Goal: Task Accomplishment & Management: Manage account settings

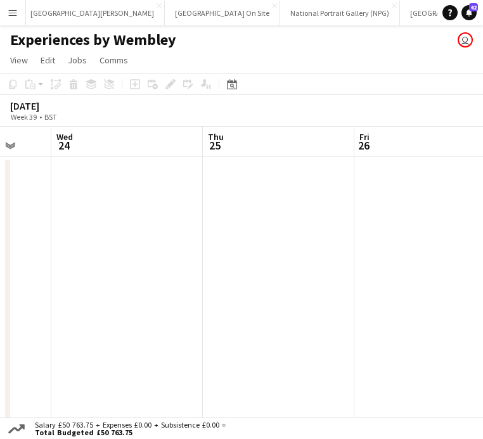
scroll to position [0, 294]
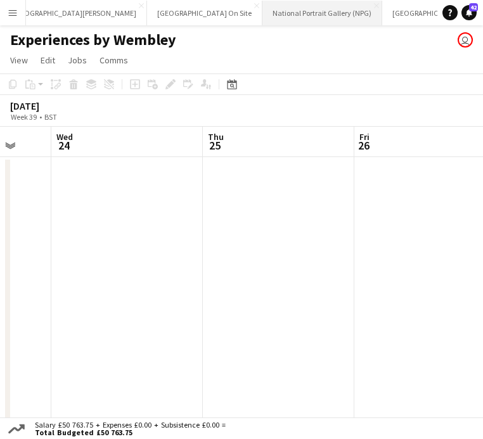
click at [262, 11] on button "National Portrait Gallery (NPG) Close" at bounding box center [322, 13] width 120 height 25
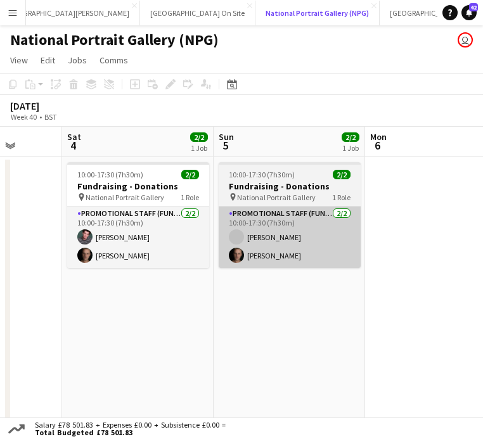
scroll to position [0, 408]
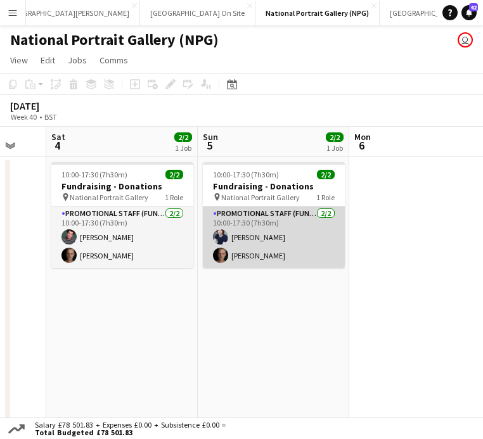
click at [286, 220] on app-card-role "Promotional Staff (Fundraiser) [DATE] 10:00-17:30 (7h30m) [PERSON_NAME] [PERSON…" at bounding box center [274, 237] width 142 height 61
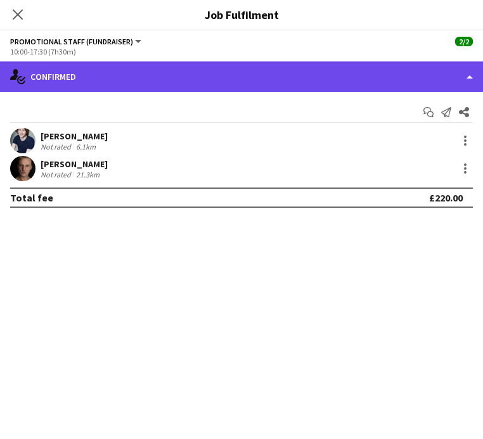
click at [420, 82] on div "single-neutral-actions-check-2 Confirmed" at bounding box center [241, 76] width 483 height 30
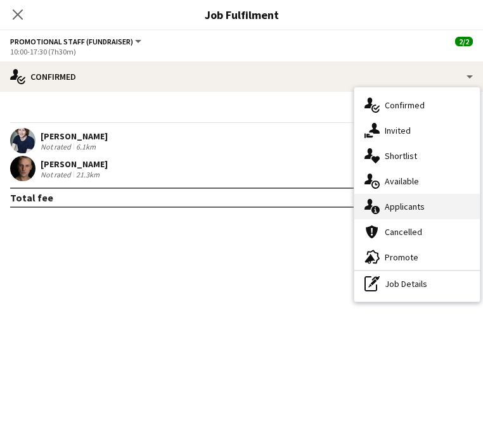
click at [415, 198] on div "single-neutral-actions-information Applicants" at bounding box center [417, 206] width 126 height 25
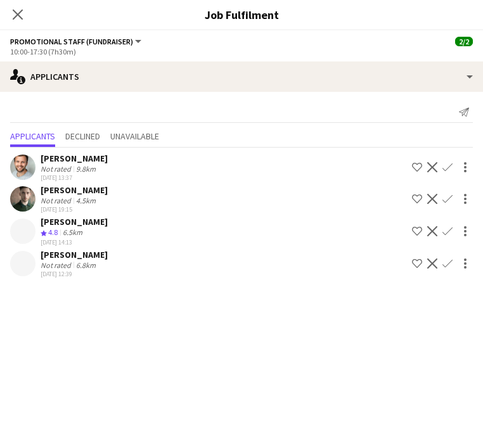
scroll to position [11, 0]
click at [74, 261] on div "6.8km" at bounding box center [86, 266] width 25 height 10
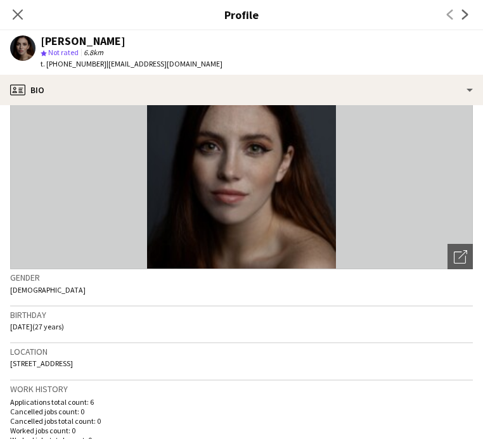
scroll to position [0, 0]
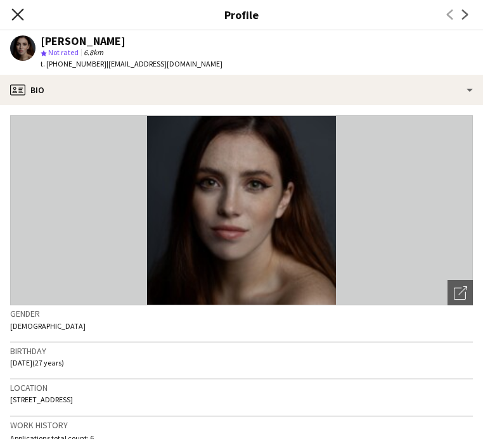
click at [16, 12] on icon at bounding box center [17, 14] width 12 height 12
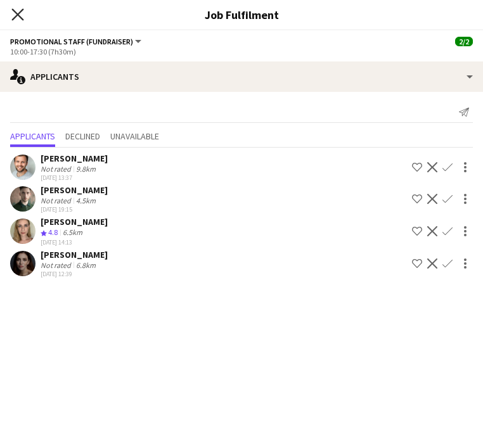
click at [16, 16] on icon "Close pop-in" at bounding box center [17, 14] width 12 height 12
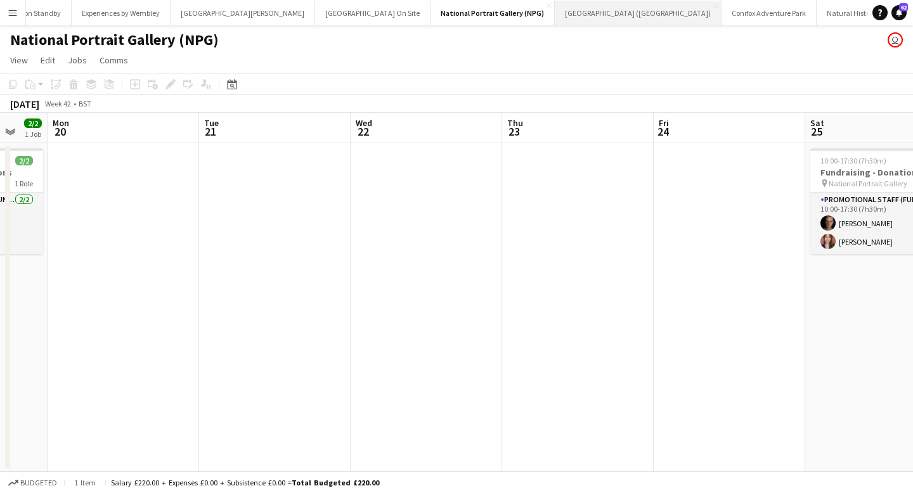
scroll to position [0, 139]
click at [482, 15] on button "Natural History Museum (NHM) Close" at bounding box center [857, 13] width 122 height 25
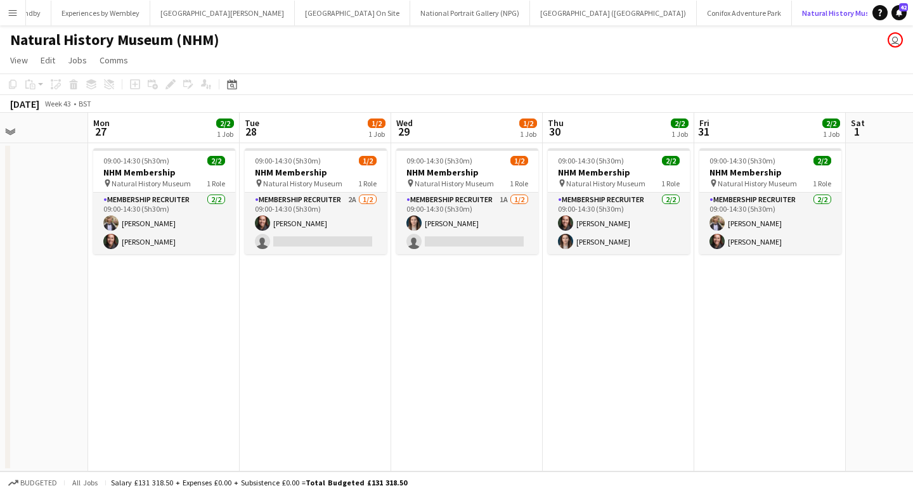
scroll to position [0, 365]
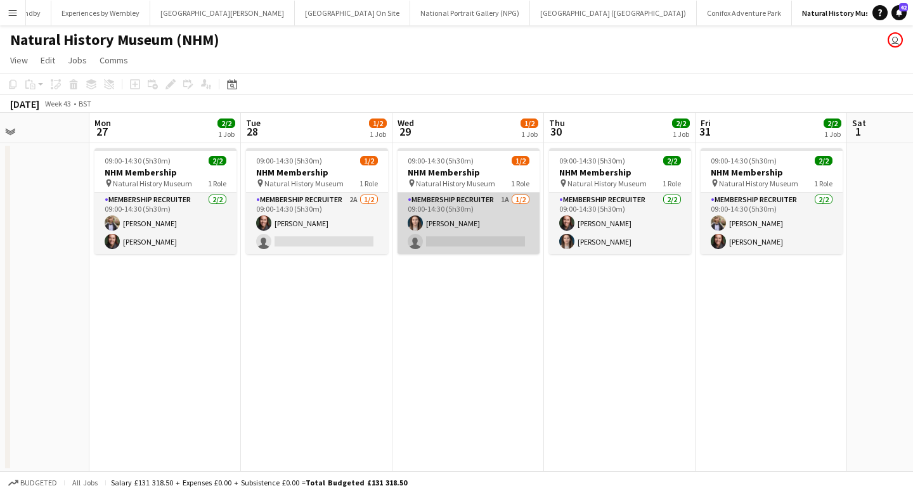
click at [476, 227] on app-card-role "Membership Recruiter 1A [DATE] 09:00-14:30 (5h30m) [PERSON_NAME] single-neutral…" at bounding box center [468, 223] width 142 height 61
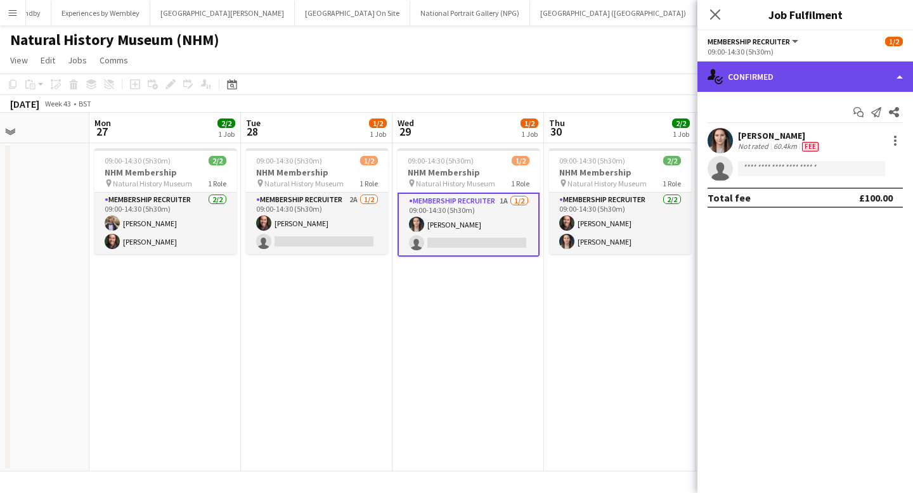
click at [482, 80] on div "single-neutral-actions-check-2 Confirmed" at bounding box center [805, 76] width 216 height 30
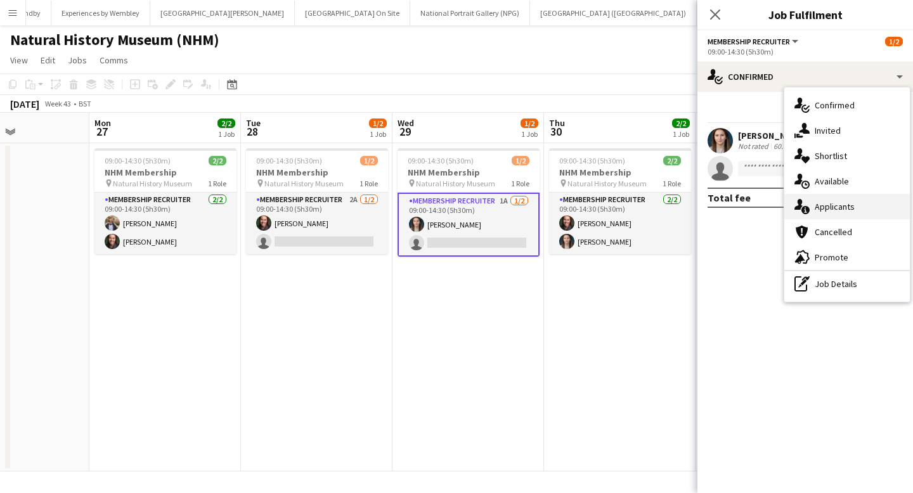
click at [482, 205] on span "Applicants" at bounding box center [834, 206] width 40 height 11
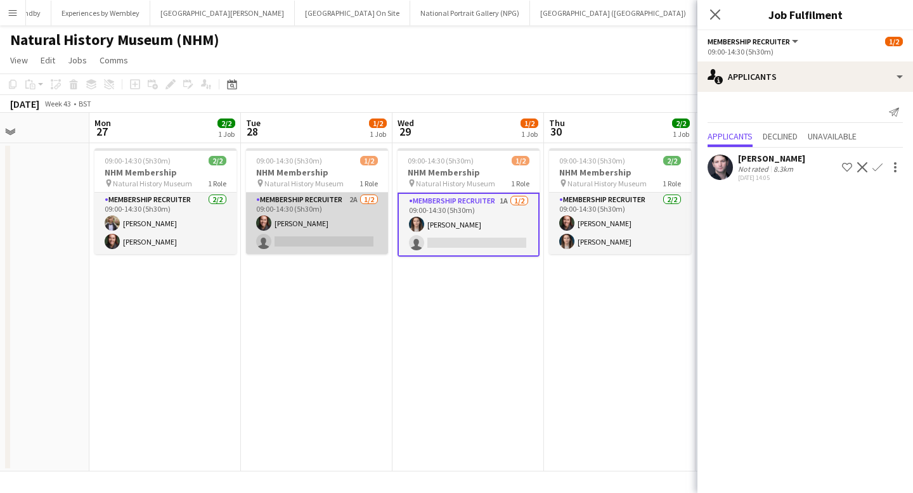
click at [349, 235] on app-card-role "Membership Recruiter 2A [DATE] 09:00-14:30 (5h30m) [PERSON_NAME] single-neutral…" at bounding box center [317, 223] width 142 height 61
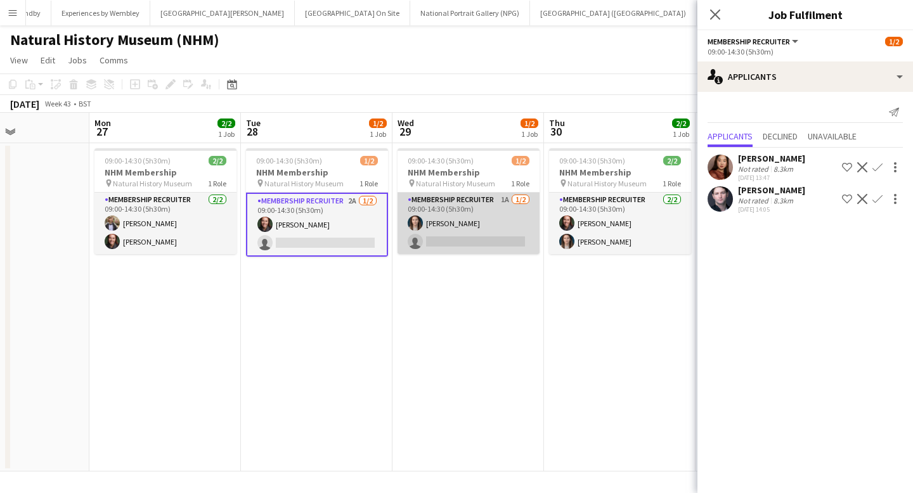
click at [465, 227] on app-card-role "Membership Recruiter 1A [DATE] 09:00-14:30 (5h30m) [PERSON_NAME] single-neutral…" at bounding box center [468, 223] width 142 height 61
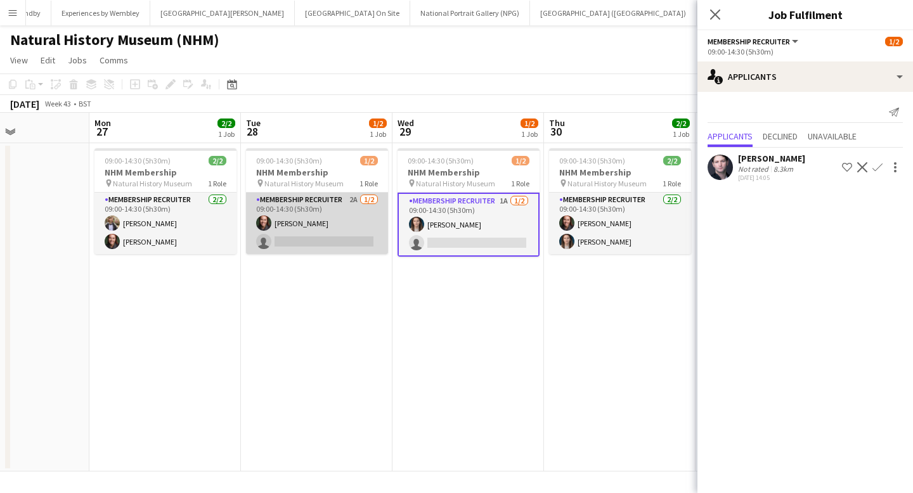
click at [334, 226] on app-card-role "Membership Recruiter 2A [DATE] 09:00-14:30 (5h30m) [PERSON_NAME] single-neutral…" at bounding box center [317, 223] width 142 height 61
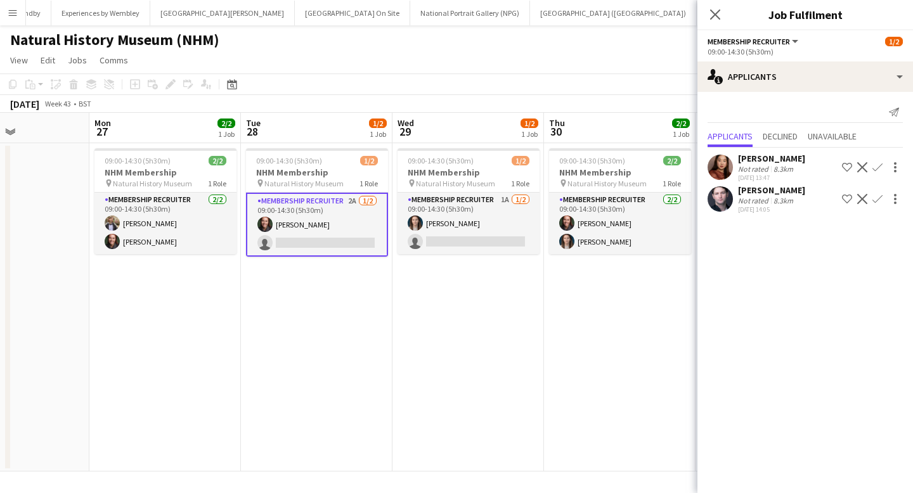
click at [318, 61] on app-page-menu "View Day view expanded Day view collapsed Month view Date picker Jump to [DATE]…" at bounding box center [456, 61] width 913 height 24
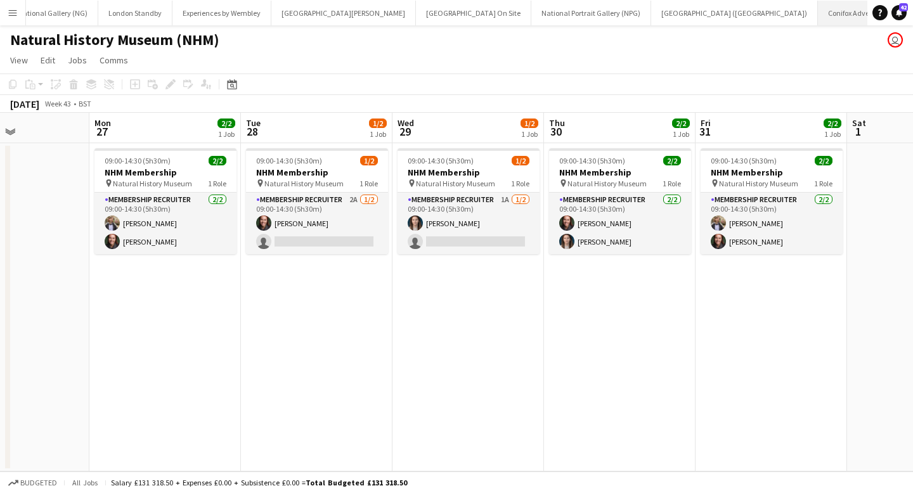
scroll to position [0, 0]
click at [482, 11] on button "National Portrait Gallery (NPG) Close" at bounding box center [610, 13] width 120 height 25
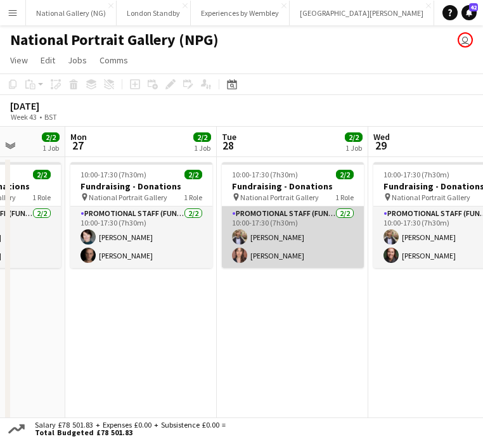
scroll to position [0, 522]
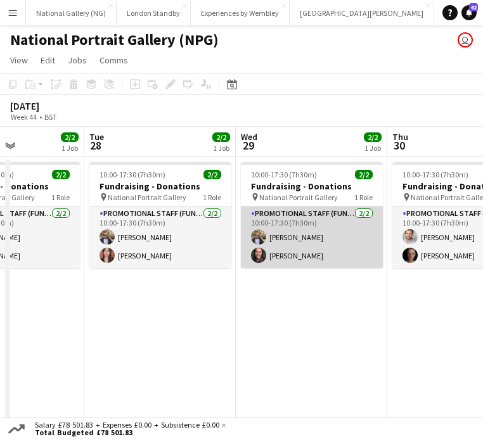
click at [287, 234] on app-card-role "Promotional Staff (Fundraiser) [DATE] 10:00-17:30 (7h30m) [PERSON_NAME] [PERSON…" at bounding box center [312, 237] width 142 height 61
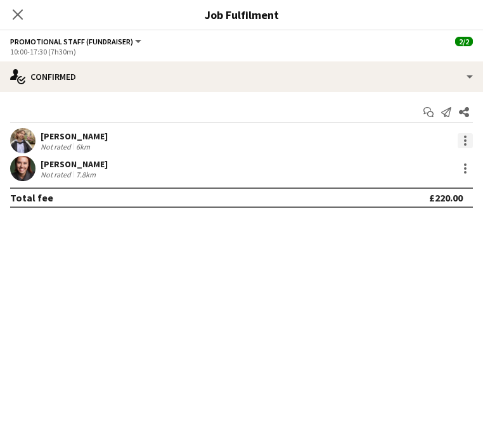
click at [462, 143] on div at bounding box center [465, 140] width 15 height 15
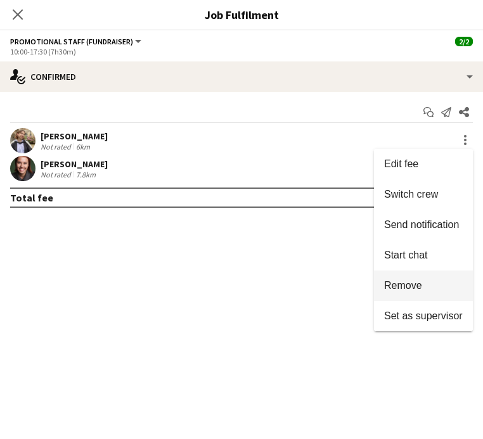
click at [410, 295] on button "Remove" at bounding box center [423, 286] width 99 height 30
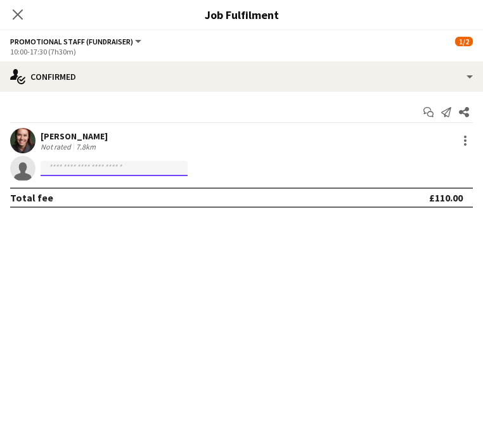
click at [119, 170] on input at bounding box center [114, 168] width 147 height 15
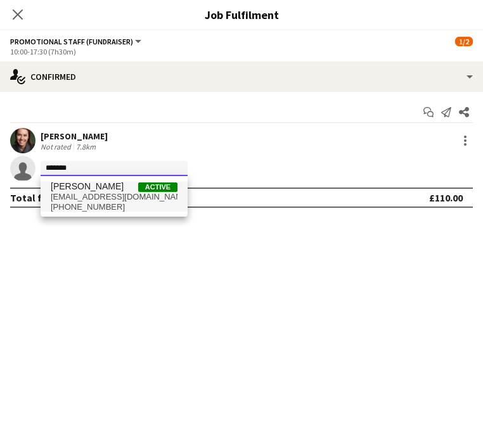
type input "*******"
click at [94, 205] on span "[PHONE_NUMBER]" at bounding box center [114, 207] width 127 height 10
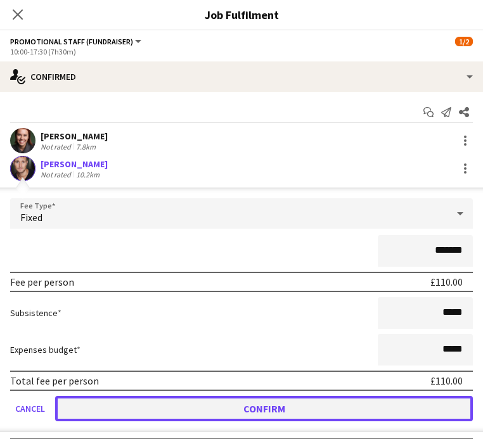
click at [231, 409] on button "Confirm" at bounding box center [264, 408] width 418 height 25
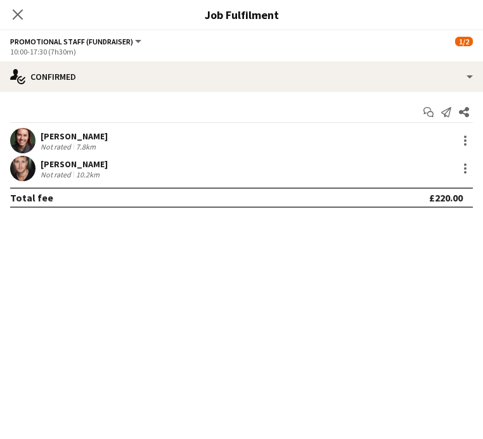
scroll to position [14, 0]
click at [10, 10] on app-icon "Close pop-in" at bounding box center [18, 15] width 18 height 18
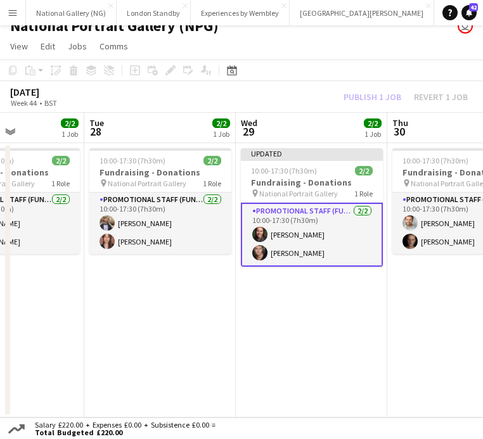
click at [328, 103] on div "[DATE] Week 44 • BST Publish 1 job Revert 1 job" at bounding box center [241, 97] width 483 height 32
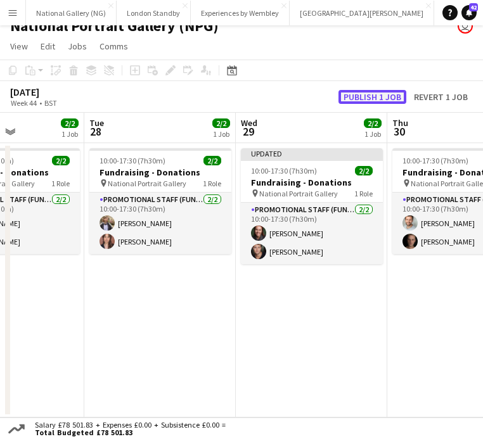
click at [371, 102] on button "Publish 1 job" at bounding box center [372, 97] width 68 height 14
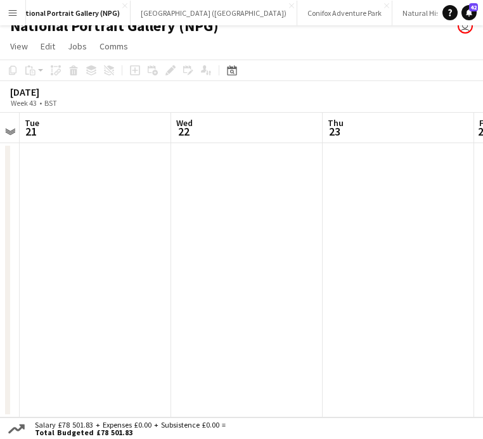
scroll to position [0, 546]
click at [390, 11] on button "Natural History Museum (NHM) Close" at bounding box center [451, 13] width 122 height 25
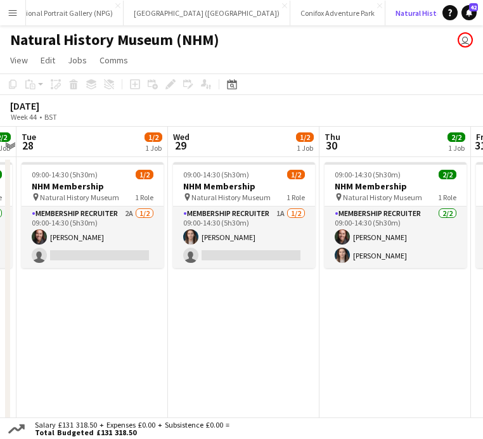
scroll to position [0, 590]
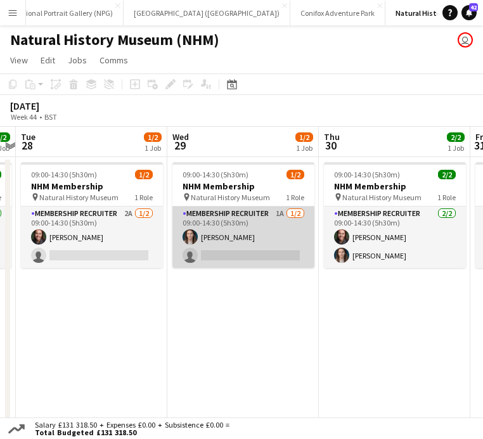
click at [239, 257] on app-card-role "Membership Recruiter 1A [DATE] 09:00-14:30 (5h30m) [PERSON_NAME] single-neutral…" at bounding box center [243, 237] width 142 height 61
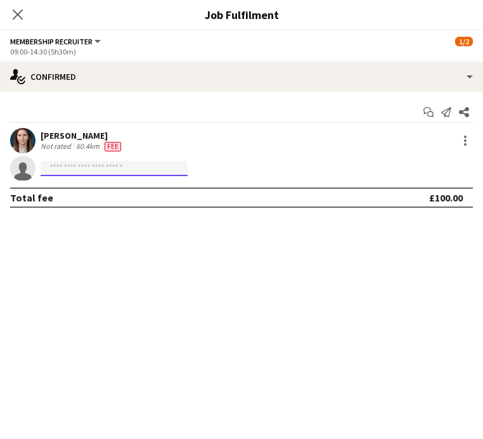
click at [128, 172] on input at bounding box center [114, 168] width 147 height 15
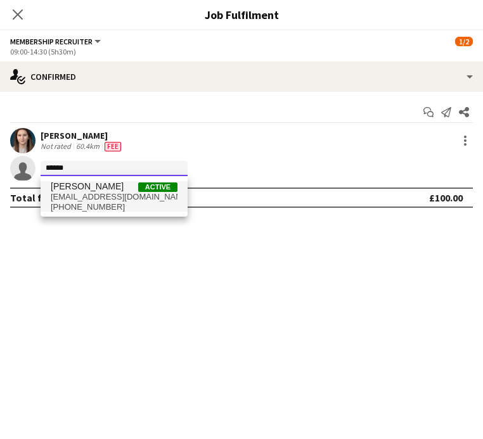
type input "*****"
click at [133, 197] on span "[EMAIL_ADDRESS][DOMAIN_NAME]" at bounding box center [114, 197] width 127 height 10
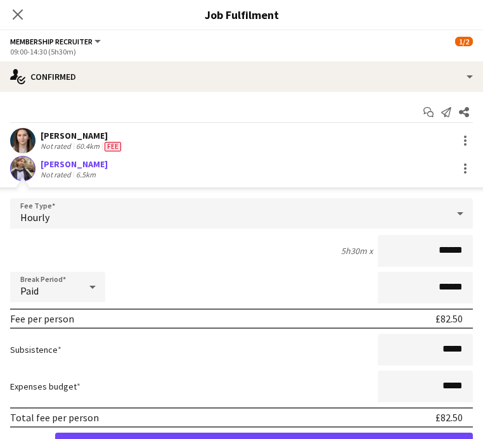
scroll to position [67, 0]
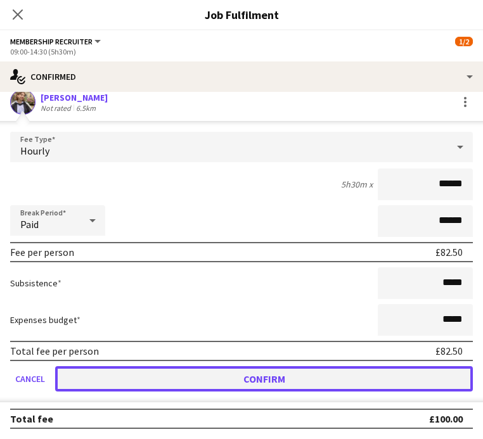
click at [312, 384] on button "Confirm" at bounding box center [264, 378] width 418 height 25
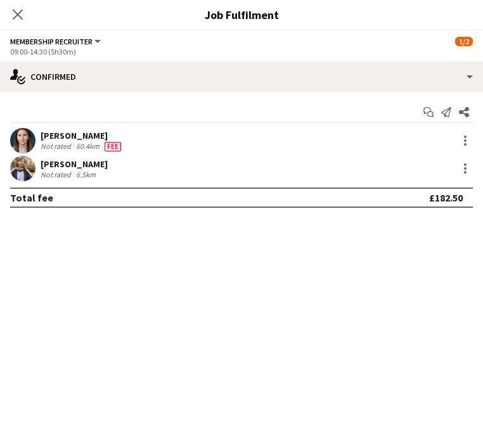
scroll to position [0, 0]
click at [18, 16] on icon at bounding box center [17, 14] width 12 height 12
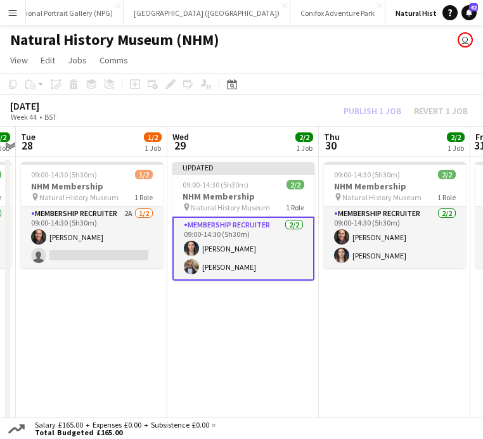
click at [389, 110] on div "Publish 1 job Revert 1 job" at bounding box center [405, 111] width 155 height 14
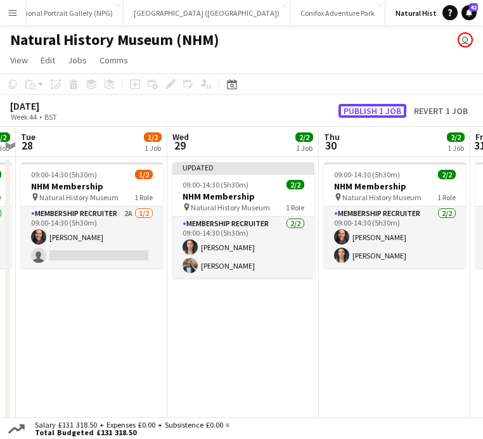
click at [389, 110] on button "Publish 1 job" at bounding box center [372, 111] width 68 height 14
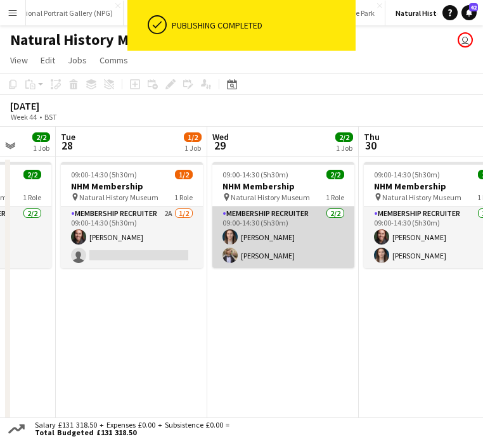
scroll to position [0, 546]
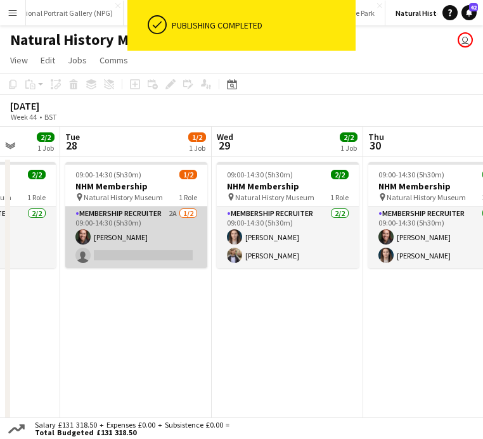
click at [151, 250] on app-card-role "Membership Recruiter 2A [DATE] 09:00-14:30 (5h30m) [PERSON_NAME] single-neutral…" at bounding box center [136, 237] width 142 height 61
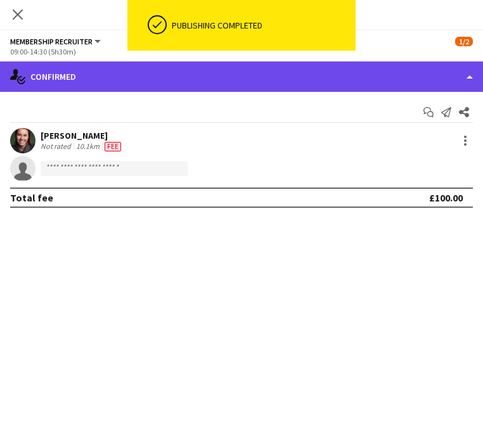
click at [383, 86] on div "single-neutral-actions-check-2 Confirmed" at bounding box center [241, 76] width 483 height 30
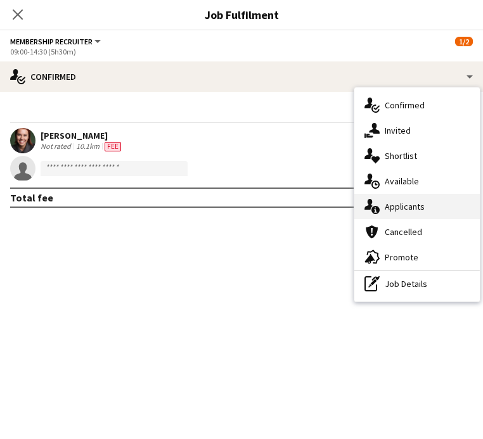
click at [409, 213] on div "single-neutral-actions-information Applicants" at bounding box center [417, 206] width 126 height 25
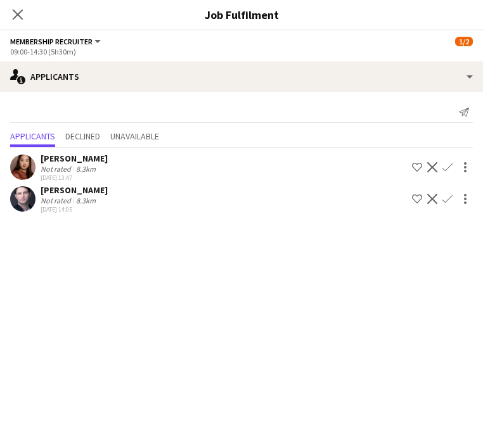
click at [20, 24] on div "Close pop-in" at bounding box center [17, 14] width 35 height 29
click at [19, 16] on icon at bounding box center [17, 14] width 12 height 12
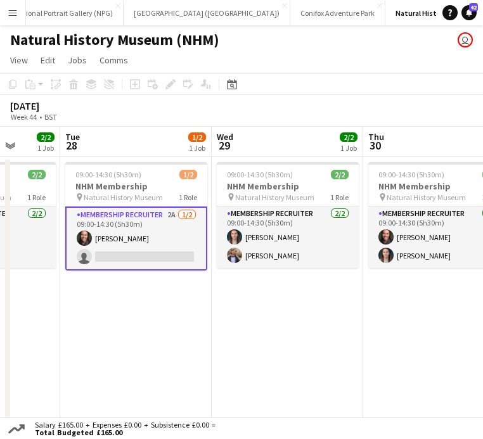
click at [173, 315] on app-date-cell "09:00-14:30 (5h30m) 1/2 NHM Membership pin Natural History Museum 1 Role Member…" at bounding box center [135, 294] width 151 height 274
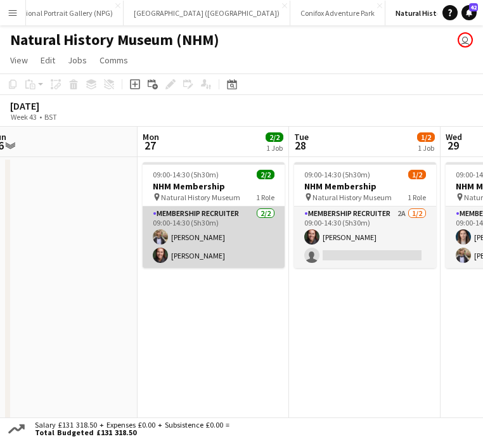
scroll to position [0, 472]
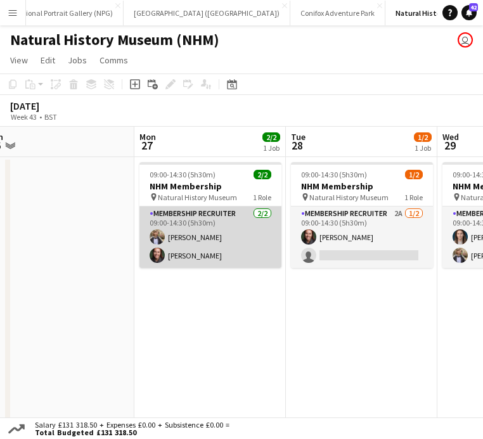
click at [221, 247] on app-card-role "Membership Recruiter [DATE] 09:00-14:30 (5h30m) [PERSON_NAME] [PERSON_NAME]" at bounding box center [210, 237] width 142 height 61
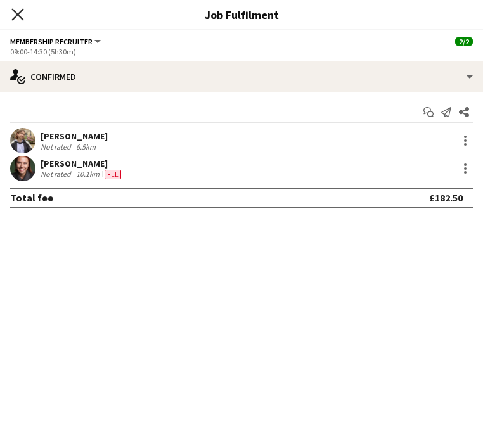
click at [20, 15] on icon "Close pop-in" at bounding box center [17, 14] width 12 height 12
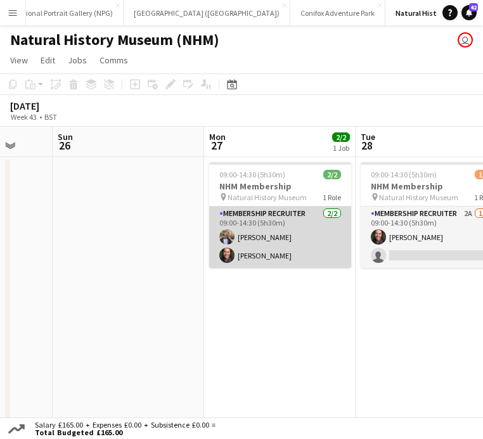
scroll to position [0, 525]
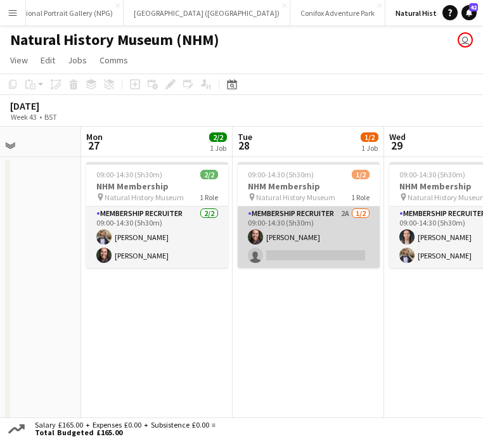
click at [288, 240] on app-card-role "Membership Recruiter 2A [DATE] 09:00-14:30 (5h30m) [PERSON_NAME] single-neutral…" at bounding box center [309, 237] width 142 height 61
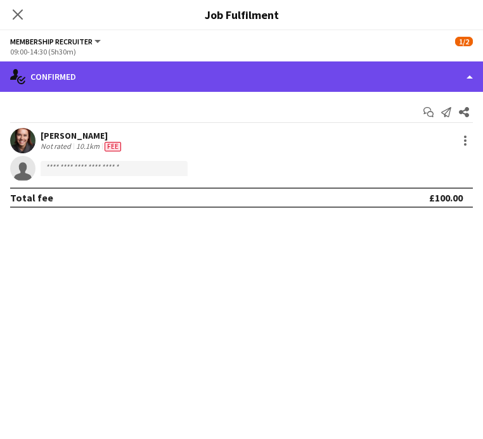
click at [387, 78] on div "single-neutral-actions-check-2 Confirmed" at bounding box center [241, 76] width 483 height 30
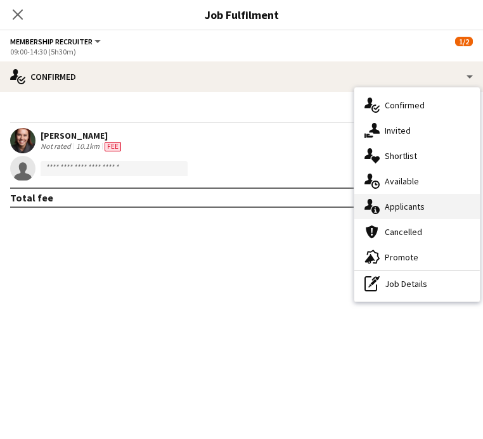
click at [402, 212] on span "Applicants" at bounding box center [405, 206] width 40 height 11
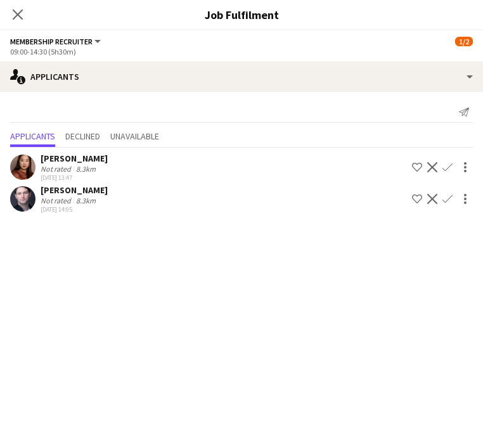
click at [447, 167] on app-icon "Confirm" at bounding box center [447, 167] width 10 height 10
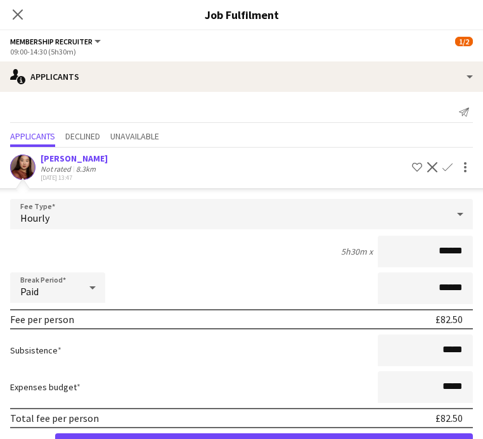
scroll to position [75, 0]
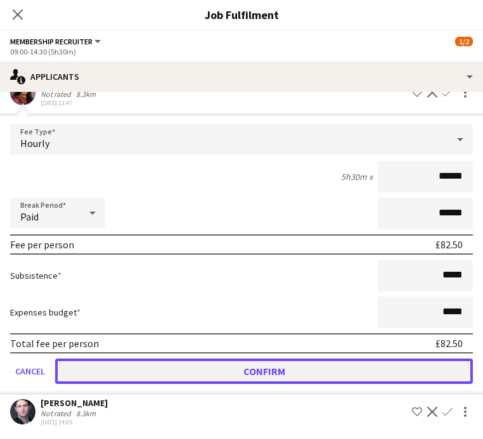
click at [347, 367] on button "Confirm" at bounding box center [264, 371] width 418 height 25
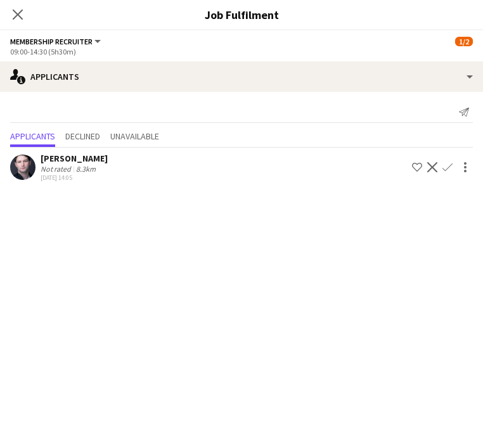
scroll to position [0, 0]
click at [22, 18] on icon at bounding box center [17, 14] width 12 height 12
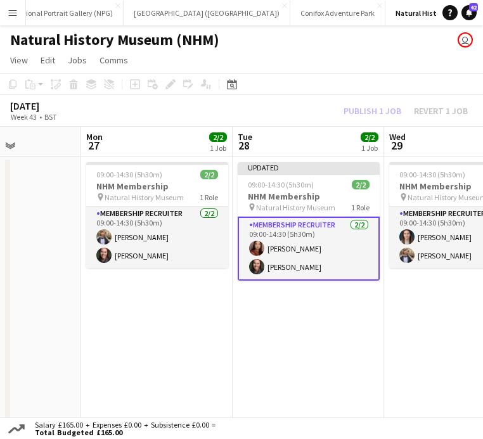
click at [359, 120] on div "[DATE] Week 43 • BST Publish 1 job Revert 1 job" at bounding box center [241, 111] width 483 height 32
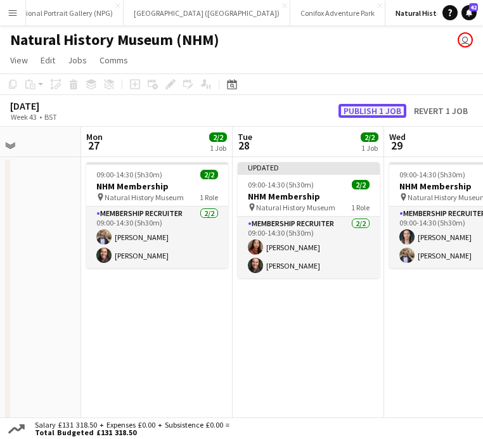
click at [364, 110] on button "Publish 1 job" at bounding box center [372, 111] width 68 height 14
